Goal: Task Accomplishment & Management: Complete application form

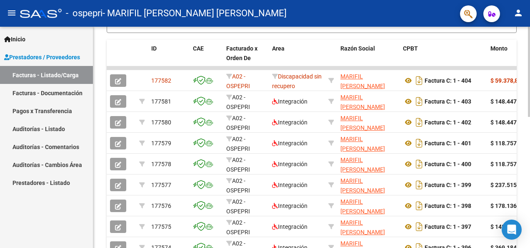
scroll to position [256, 0]
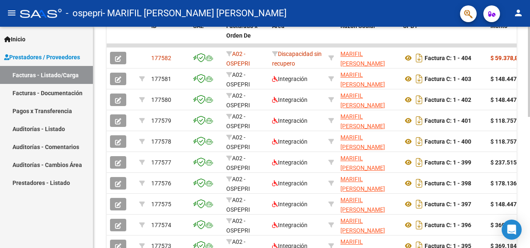
click at [530, 148] on html "menu - ospepri - MARIFIL [PERSON_NAME] [PERSON_NAME] person Inicio Instructivos…" at bounding box center [265, 124] width 530 height 248
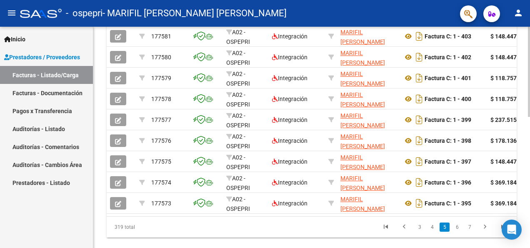
click at [529, 178] on div at bounding box center [529, 196] width 2 height 90
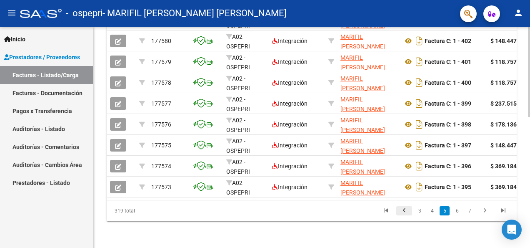
click at [405, 213] on icon "go to previous page" at bounding box center [404, 211] width 11 height 10
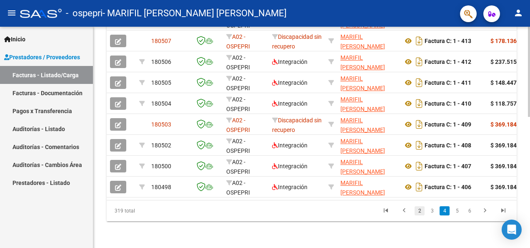
click at [421, 213] on link "2" at bounding box center [420, 210] width 10 height 9
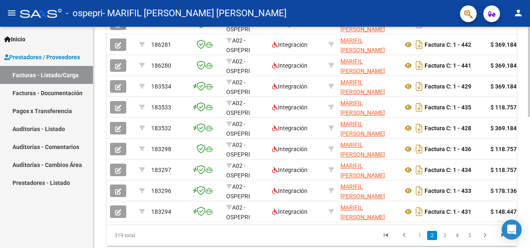
scroll to position [321, 0]
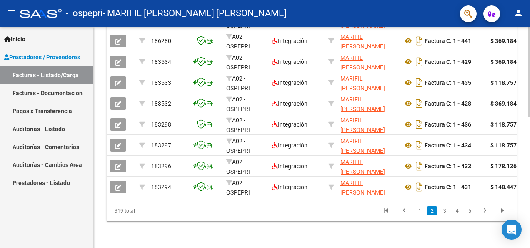
click at [423, 213] on link "1" at bounding box center [420, 210] width 10 height 9
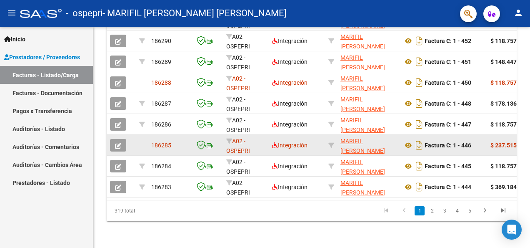
click at [119, 143] on icon "button" at bounding box center [118, 146] width 6 height 6
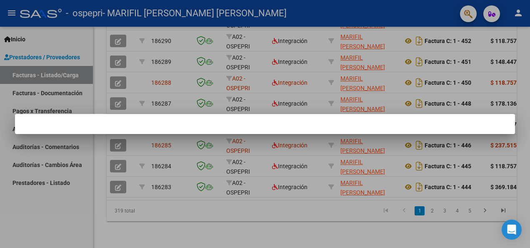
click at [115, 138] on div at bounding box center [265, 124] width 530 height 248
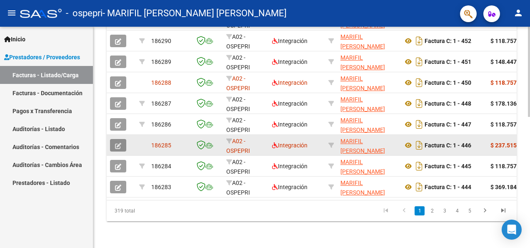
click at [121, 143] on icon "button" at bounding box center [118, 146] width 6 height 6
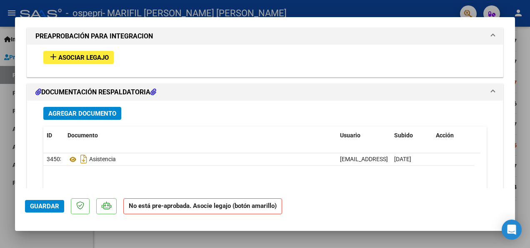
scroll to position [867, 0]
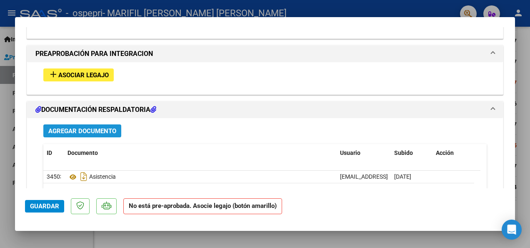
click at [68, 128] on span "Agregar Documento" at bounding box center [82, 131] width 68 height 8
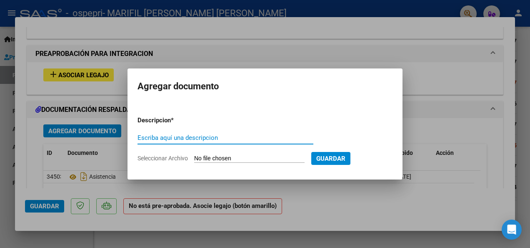
click at [144, 137] on input "Escriba aquí una descripcion" at bounding box center [226, 138] width 176 height 8
click at [175, 137] on input "asistencia" at bounding box center [226, 138] width 176 height 8
type input "asistencia"
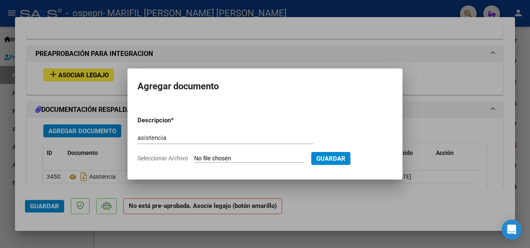
click at [207, 156] on input "Seleccionar Archivo" at bounding box center [249, 159] width 110 height 8
type input "C:\fakepath\[PERSON_NAME].jpg"
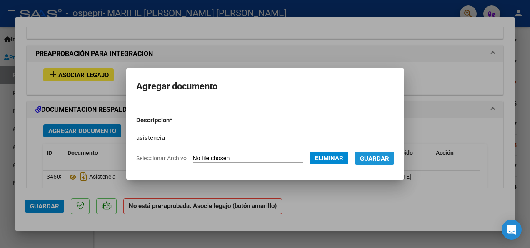
click at [373, 159] on span "Guardar" at bounding box center [374, 159] width 29 height 8
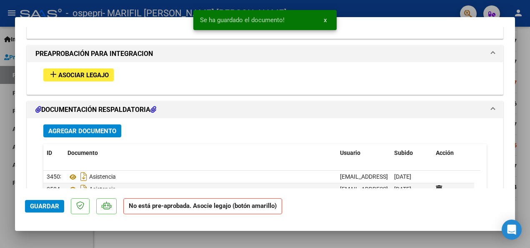
click at [527, 65] on div at bounding box center [265, 124] width 530 height 248
type input "$ 0,00"
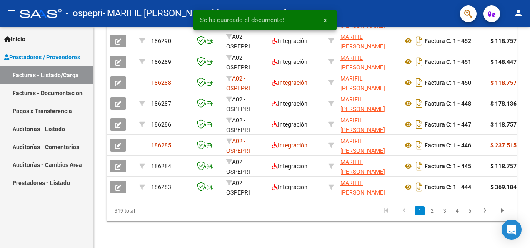
scroll to position [321, 0]
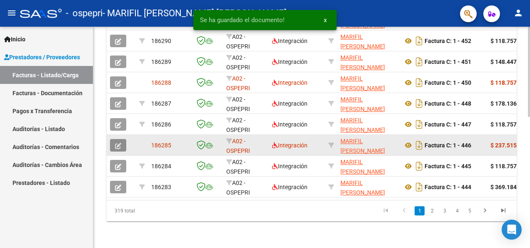
click at [120, 143] on icon "button" at bounding box center [118, 146] width 6 height 6
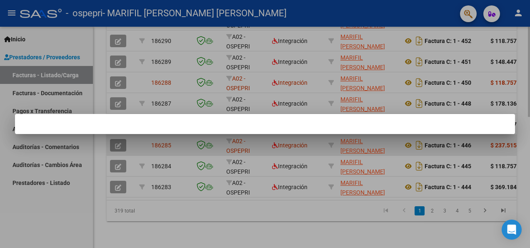
click at [120, 140] on div at bounding box center [265, 124] width 530 height 248
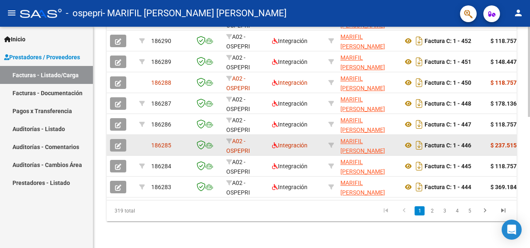
click at [117, 143] on icon "button" at bounding box center [118, 146] width 6 height 6
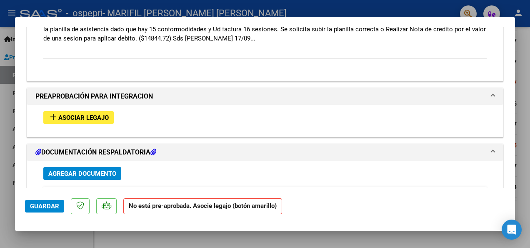
scroll to position [860, 0]
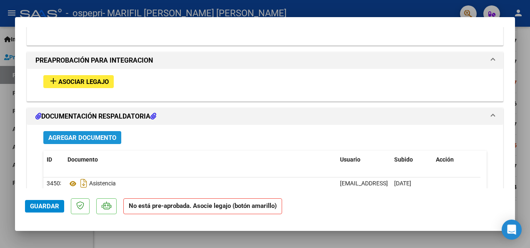
click at [103, 134] on span "Agregar Documento" at bounding box center [82, 138] width 68 height 8
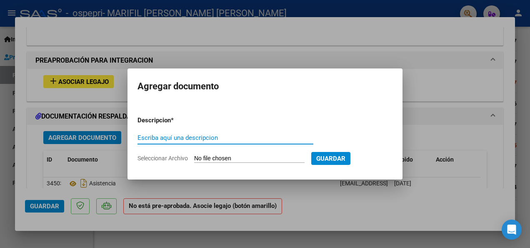
click at [177, 137] on input "Escriba aquí una descripcion" at bounding box center [226, 138] width 176 height 8
type input "asistencia"
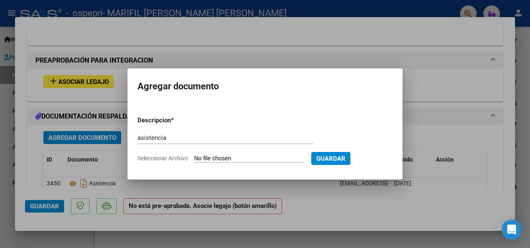
click at [208, 157] on input "Seleccionar Archivo" at bounding box center [249, 159] width 110 height 8
type input "C:\fakepath\[PERSON_NAME].jpg"
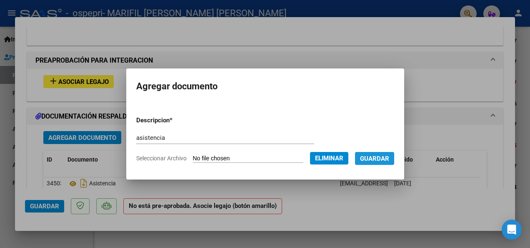
click at [376, 159] on span "Guardar" at bounding box center [374, 159] width 29 height 8
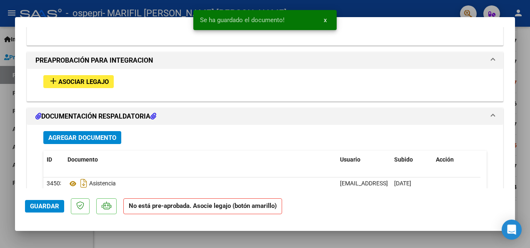
click at [528, 99] on div at bounding box center [265, 124] width 530 height 248
type input "$ 0,00"
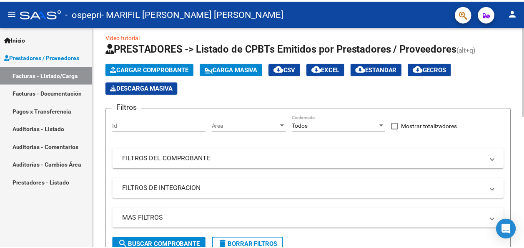
scroll to position [0, 0]
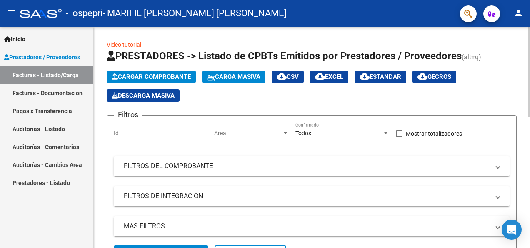
click at [517, 16] on mat-icon "person" at bounding box center [519, 13] width 10 height 10
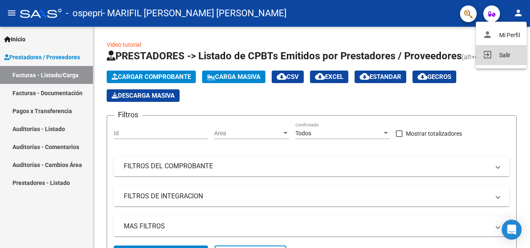
click at [505, 53] on button "exit_to_app Salir" at bounding box center [501, 55] width 51 height 20
